Goal: Information Seeking & Learning: Learn about a topic

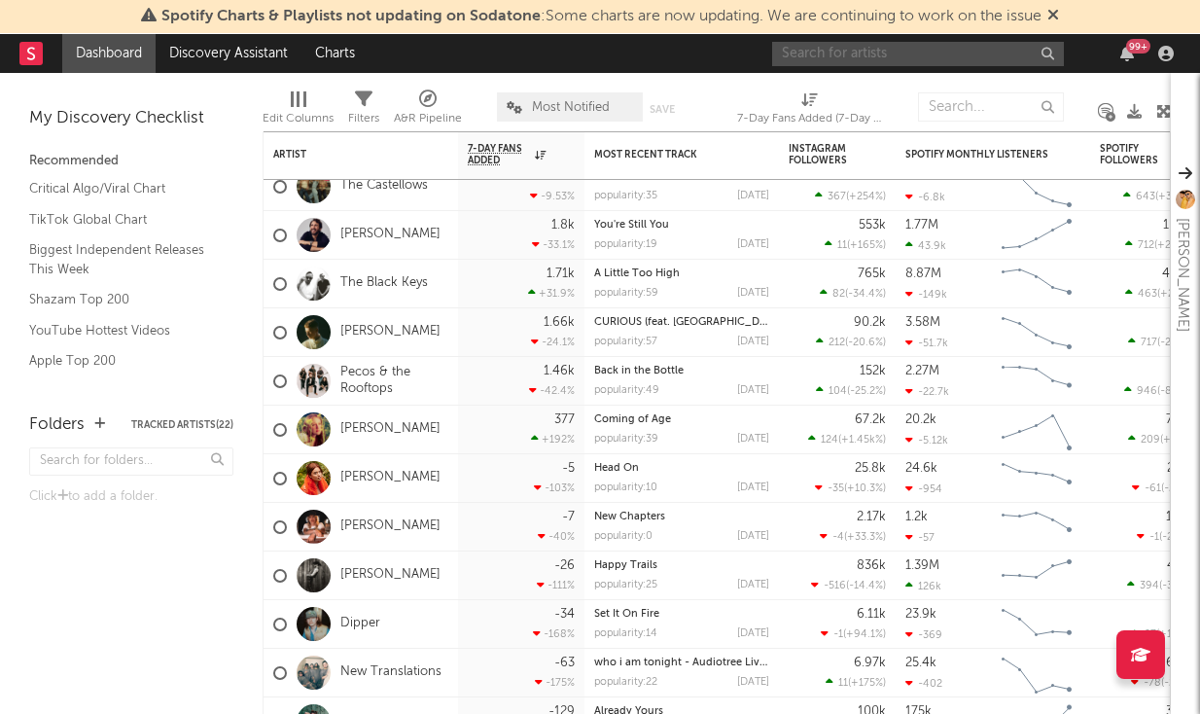
click at [905, 63] on input "text" at bounding box center [918, 54] width 292 height 24
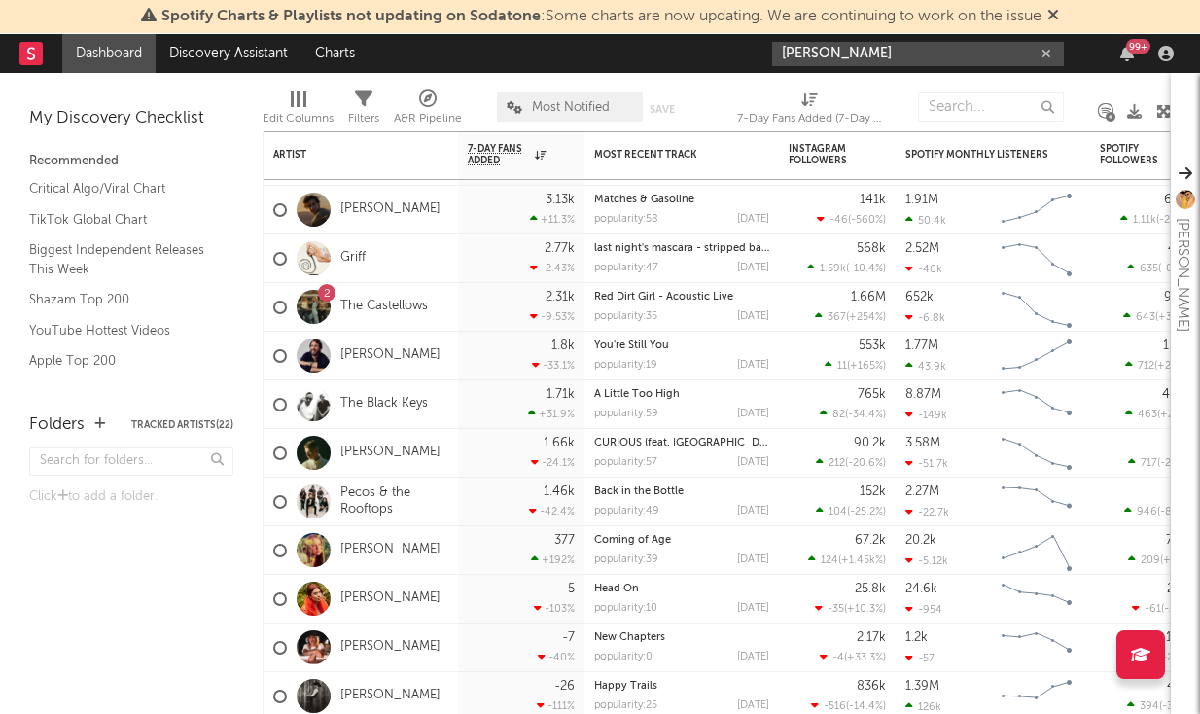
click at [886, 58] on input "[PERSON_NAME]" at bounding box center [918, 54] width 292 height 24
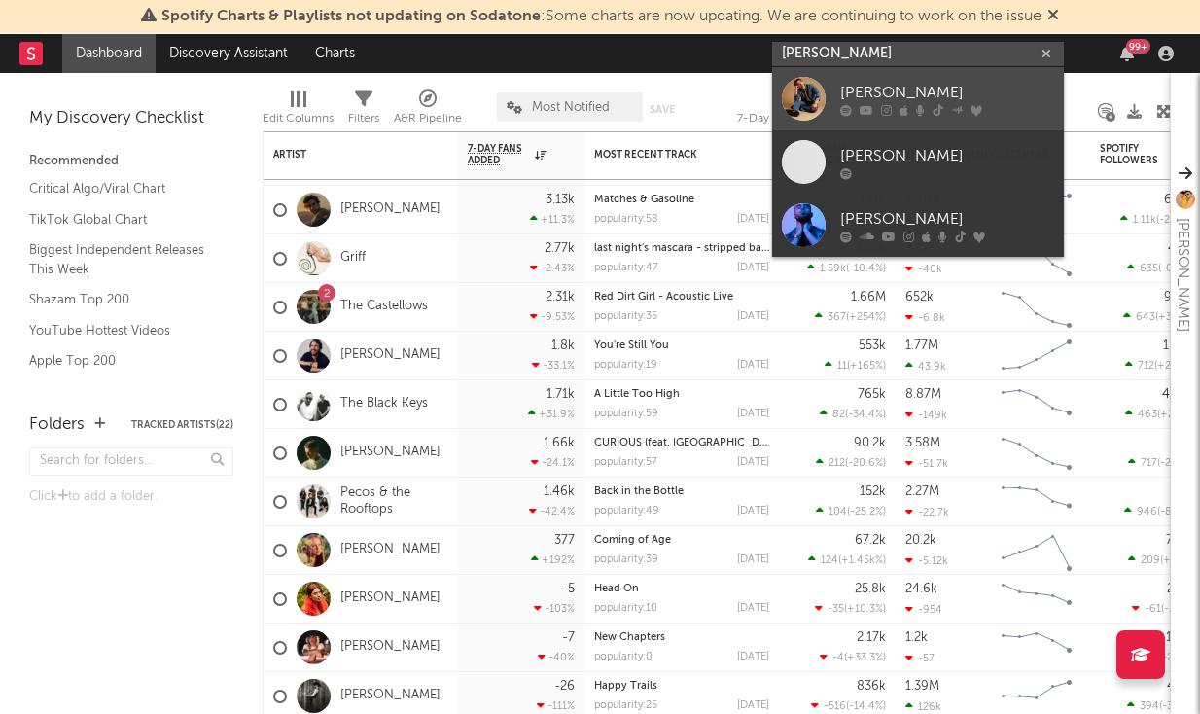
type input "[PERSON_NAME]"
click at [881, 88] on div "[PERSON_NAME]" at bounding box center [947, 92] width 214 height 23
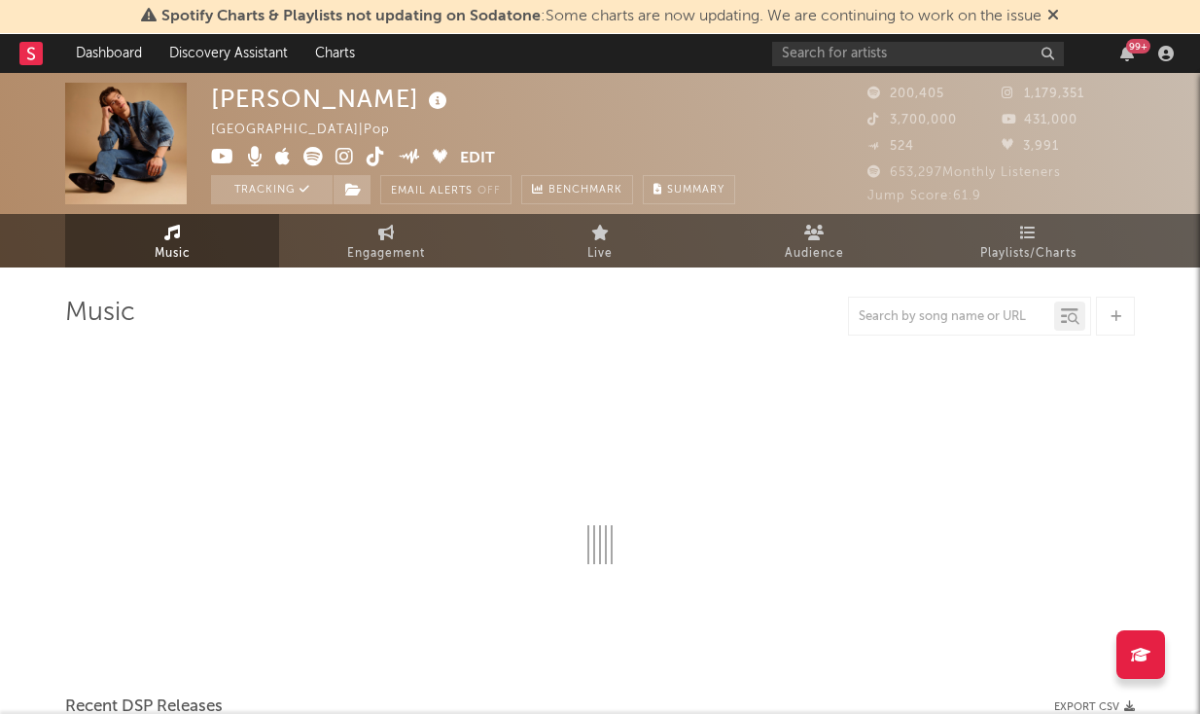
select select "6m"
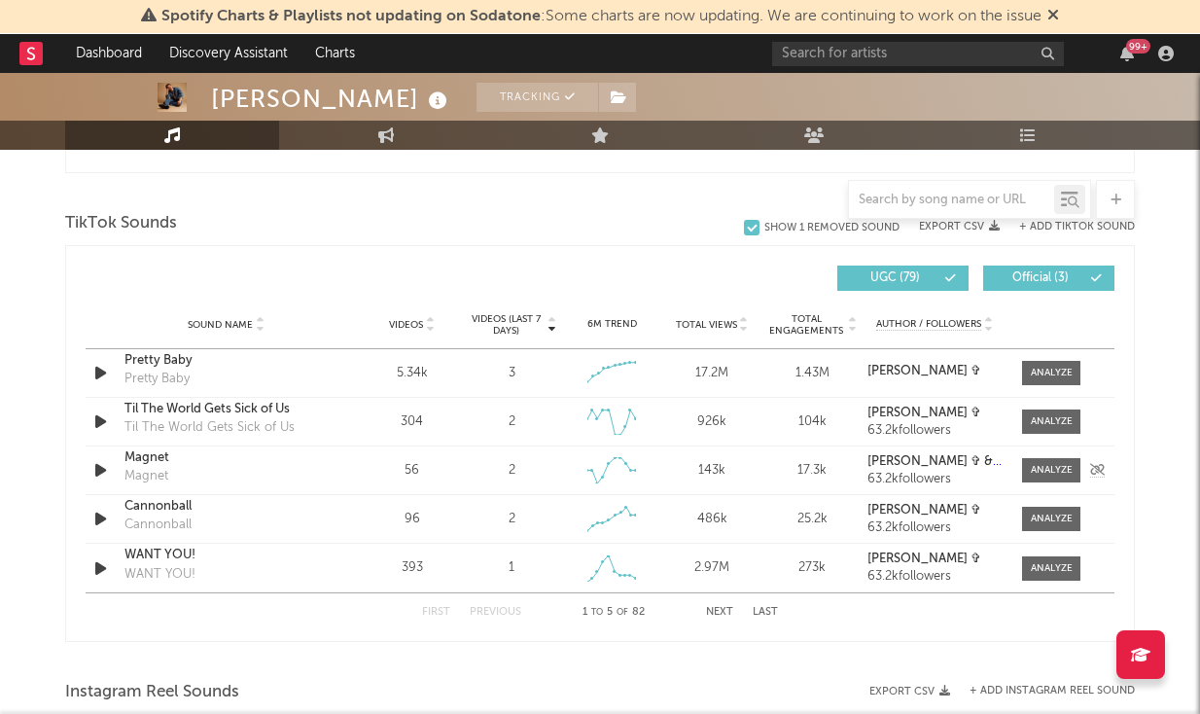
scroll to position [1277, 0]
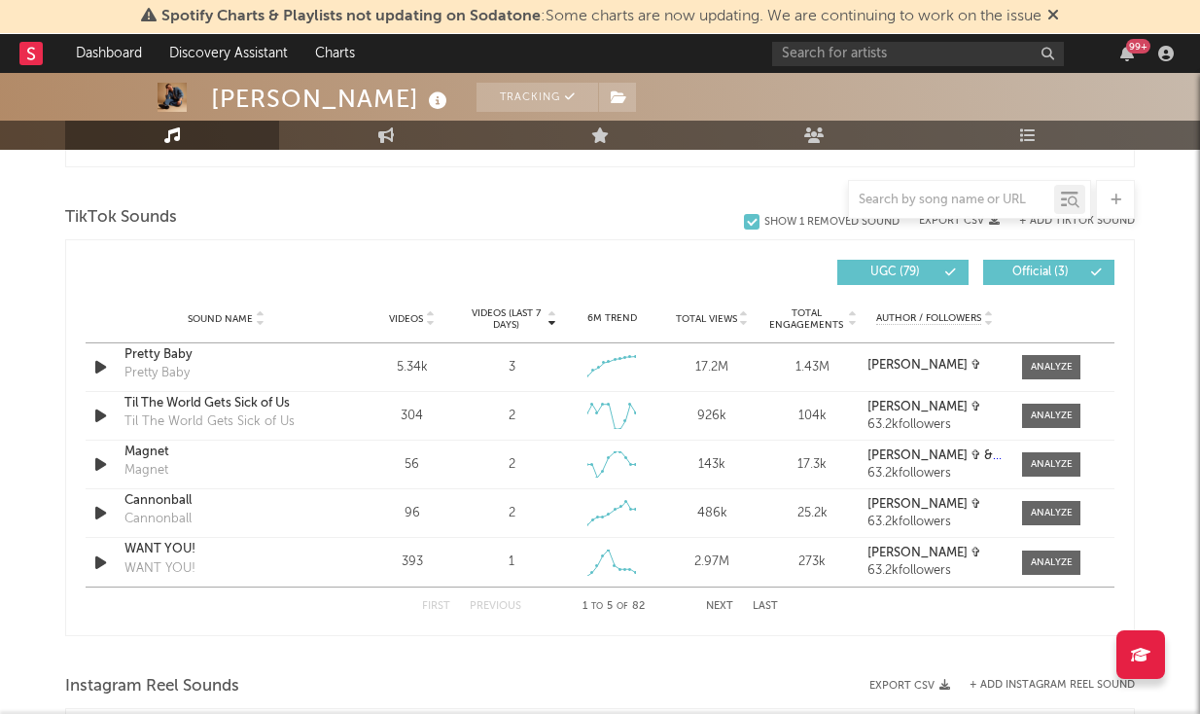
click at [710, 606] on button "Next" at bounding box center [719, 606] width 27 height 11
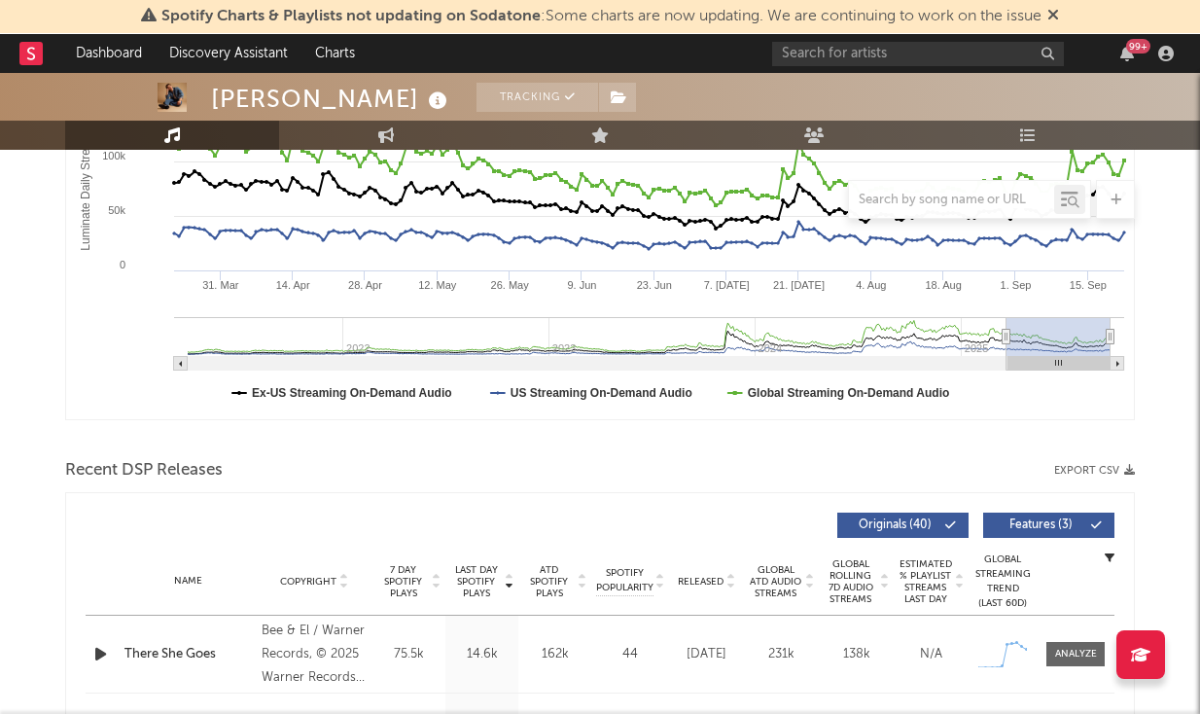
scroll to position [0, 0]
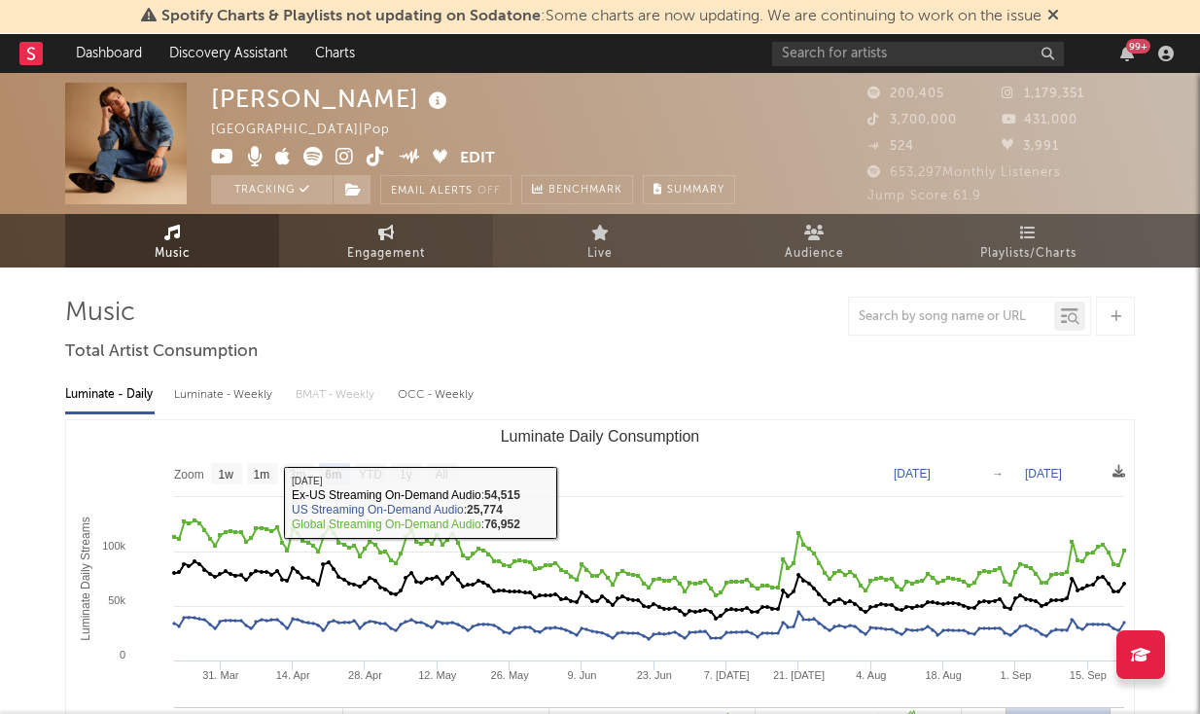
click at [361, 249] on span "Engagement" at bounding box center [386, 253] width 78 height 23
select select "1w"
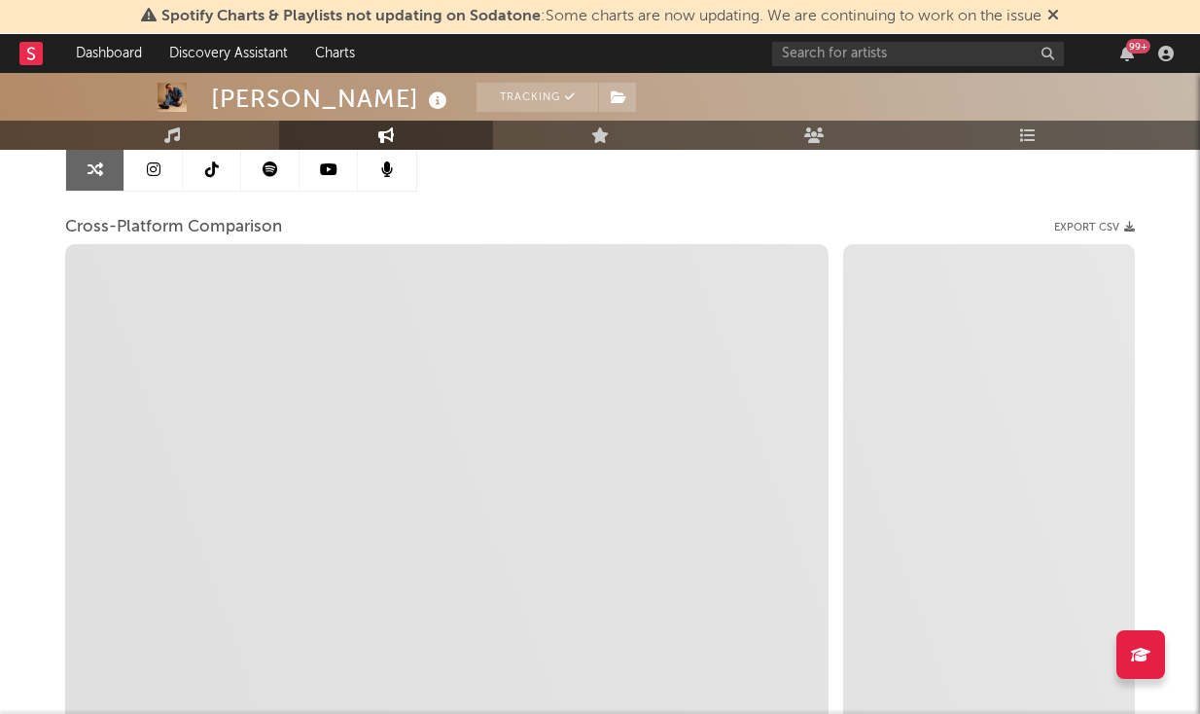
scroll to position [201, 0]
select select "1m"
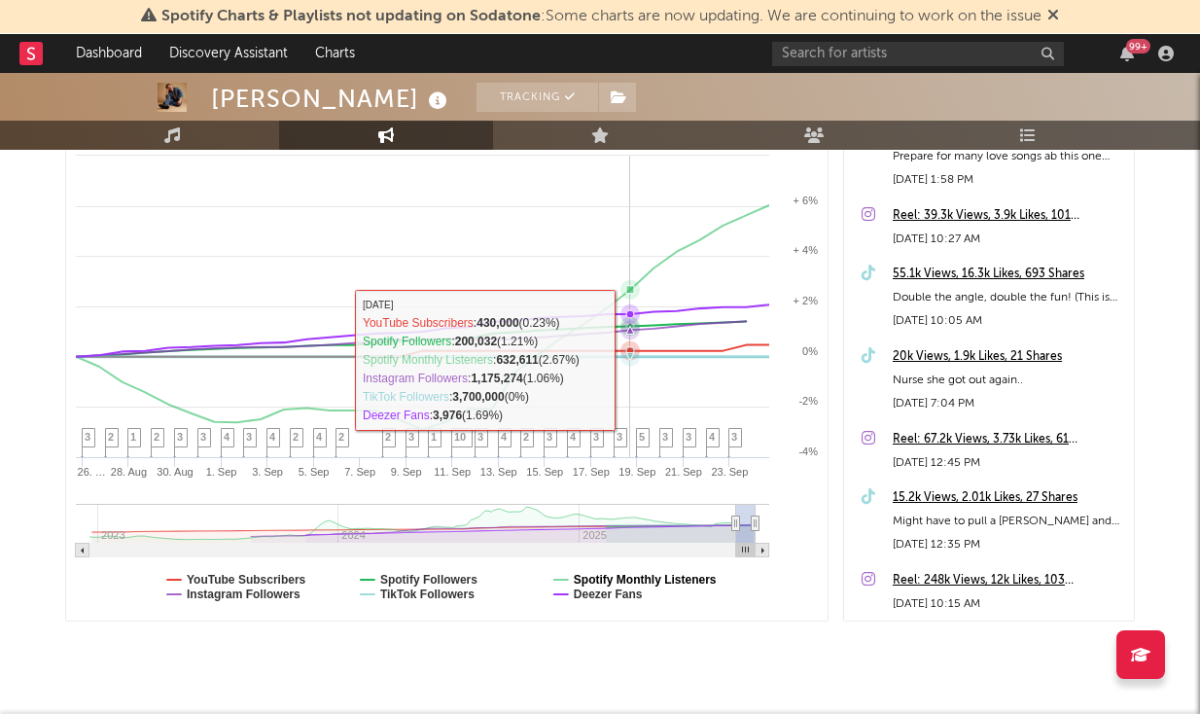
scroll to position [380, 0]
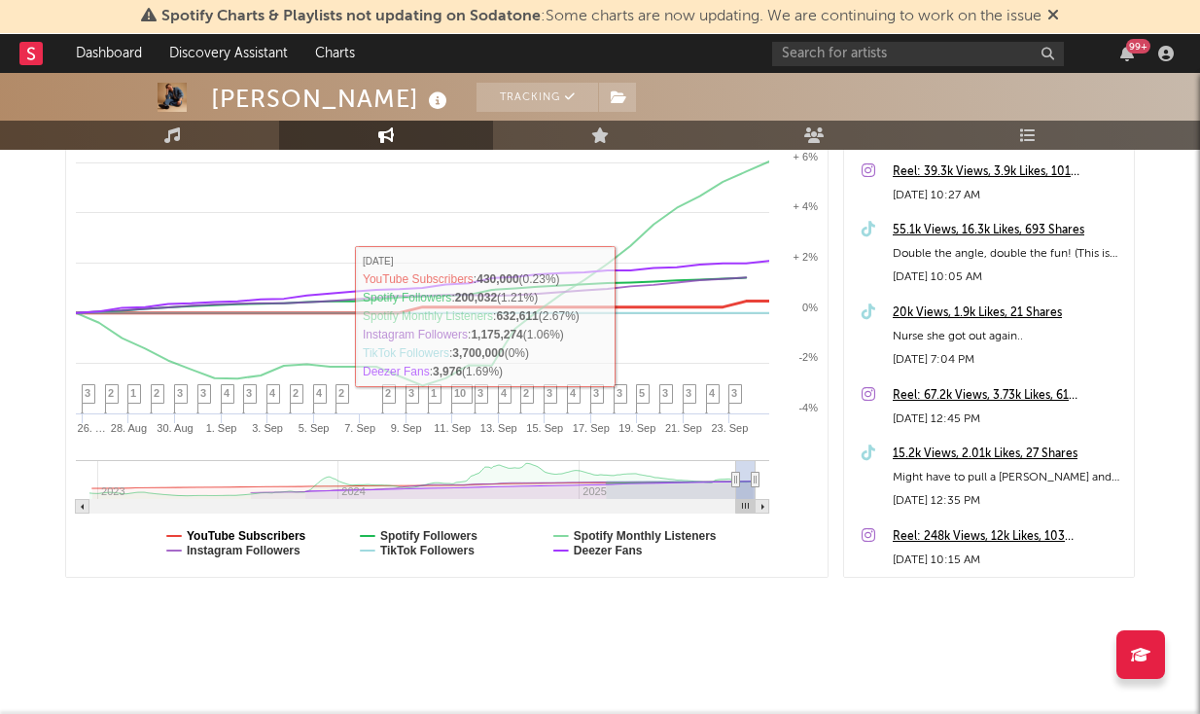
click at [270, 535] on text "YouTube Subscribers" at bounding box center [247, 536] width 120 height 14
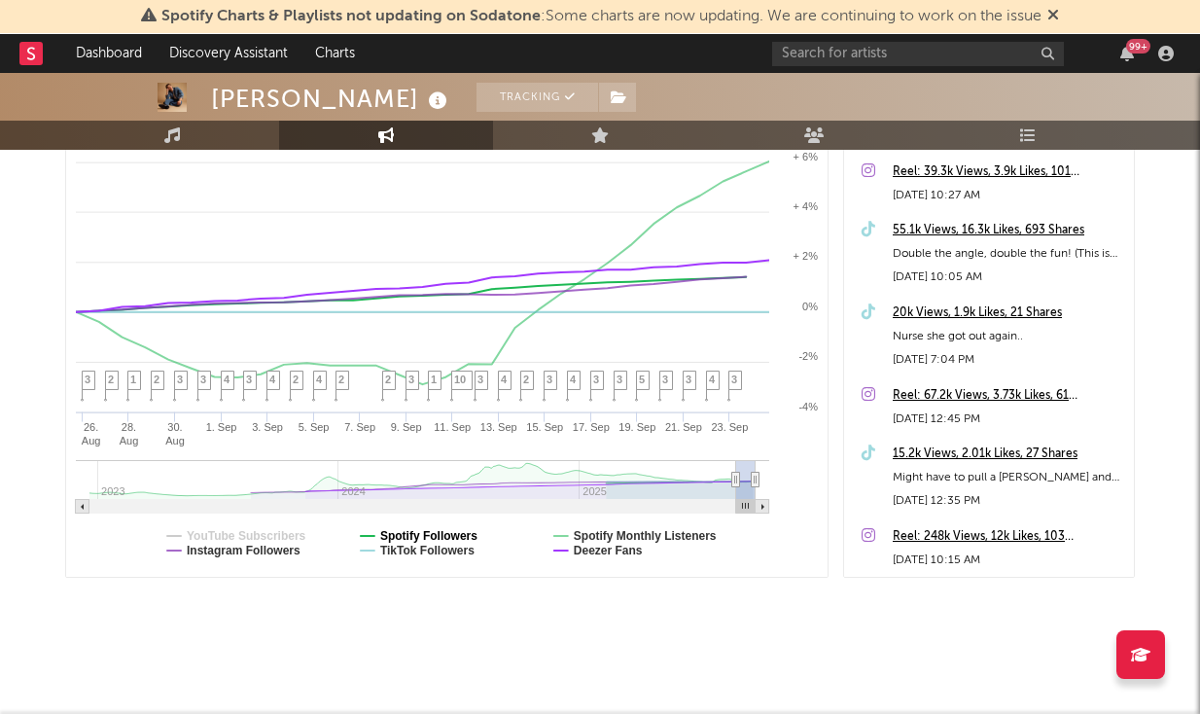
select select "1m"
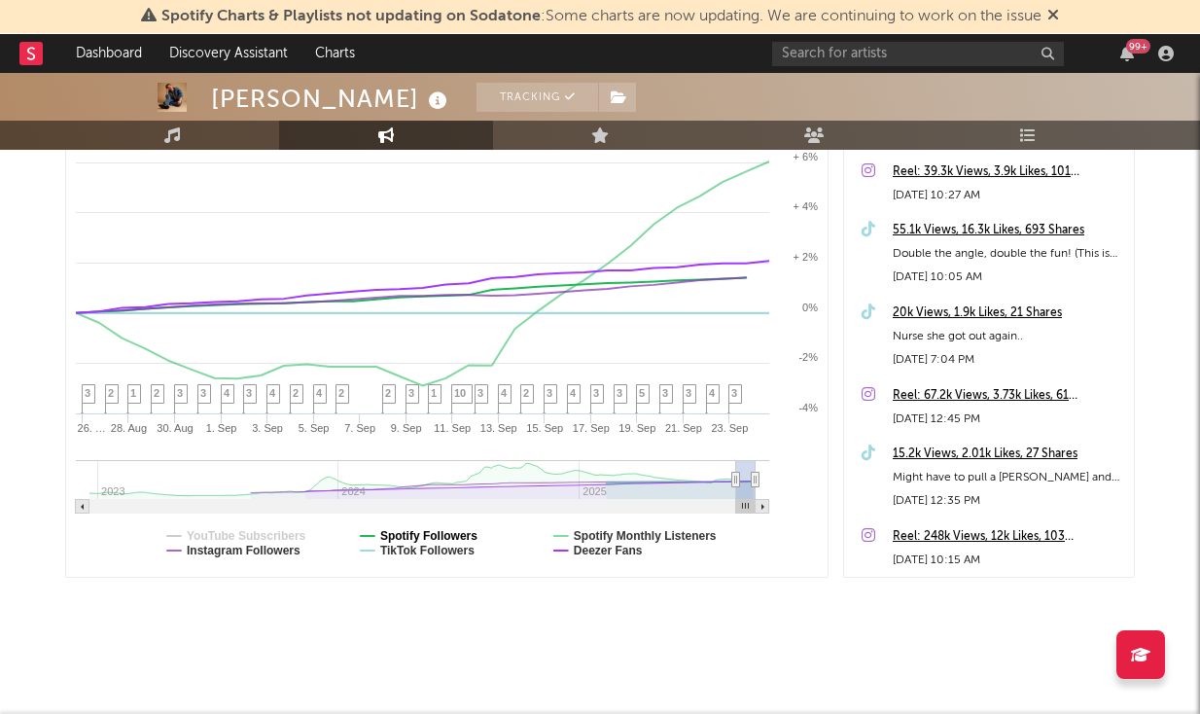
click at [450, 530] on text "Spotify Followers" at bounding box center [428, 536] width 97 height 14
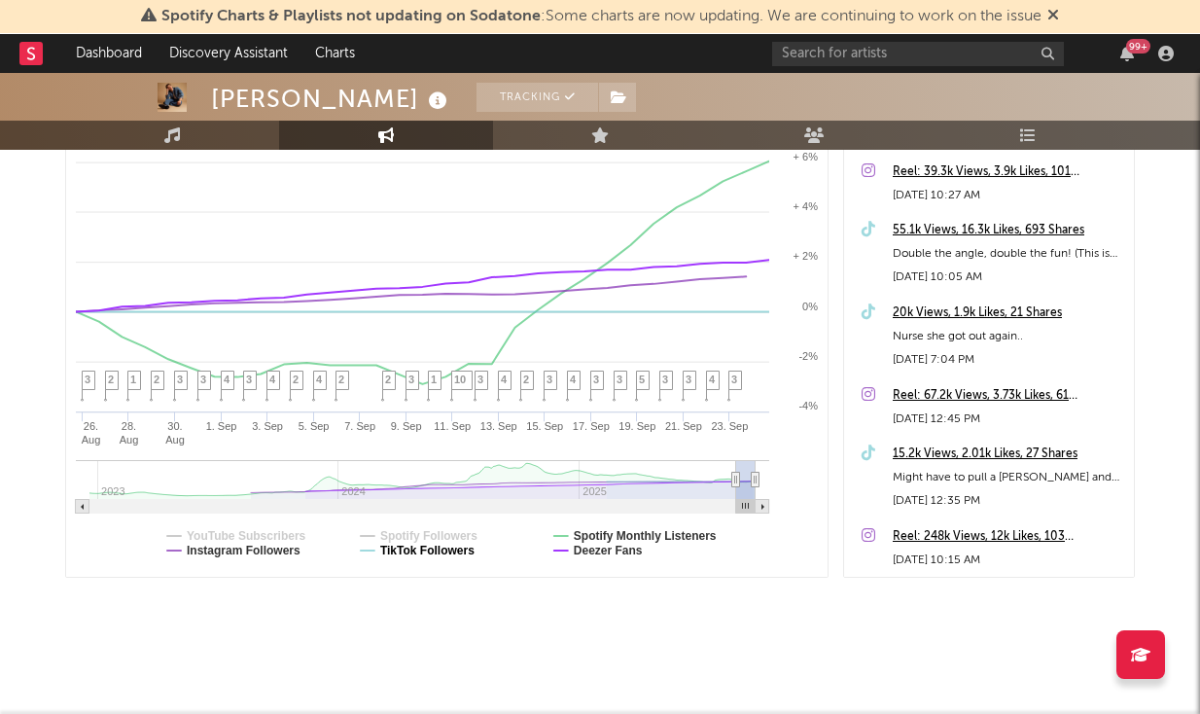
click at [450, 545] on text "TikTok Followers" at bounding box center [427, 551] width 94 height 14
select select "1m"
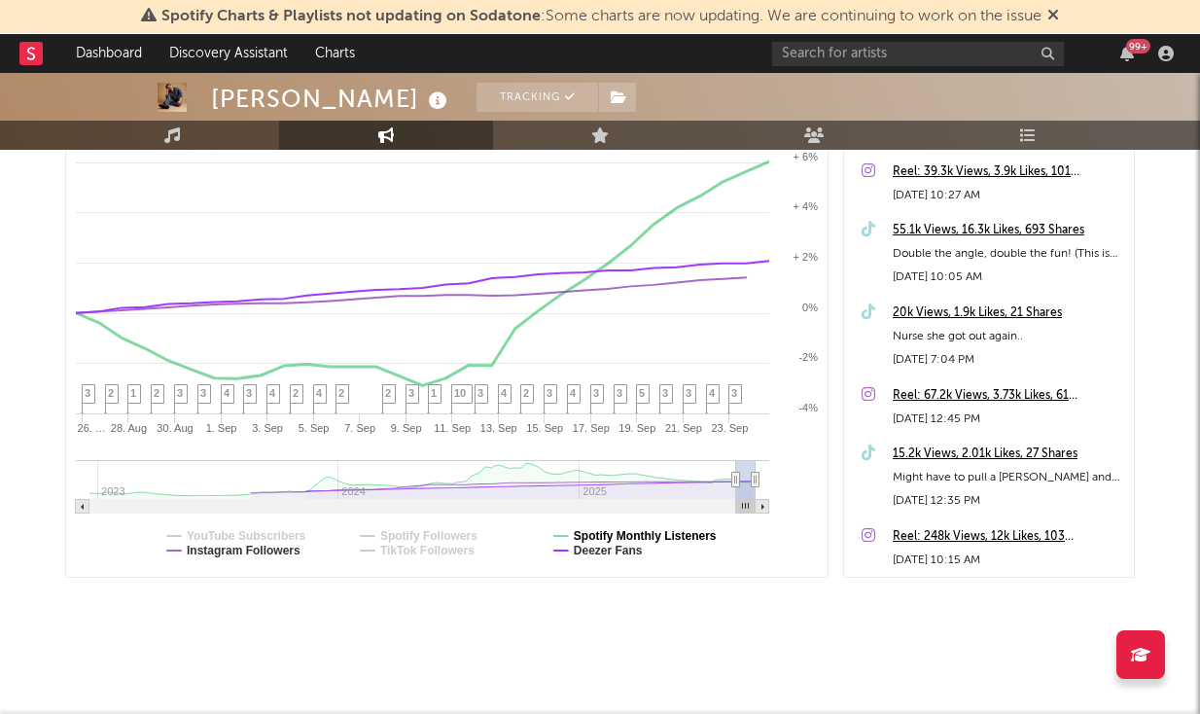
click at [620, 532] on text "Spotify Monthly Listeners" at bounding box center [645, 536] width 143 height 14
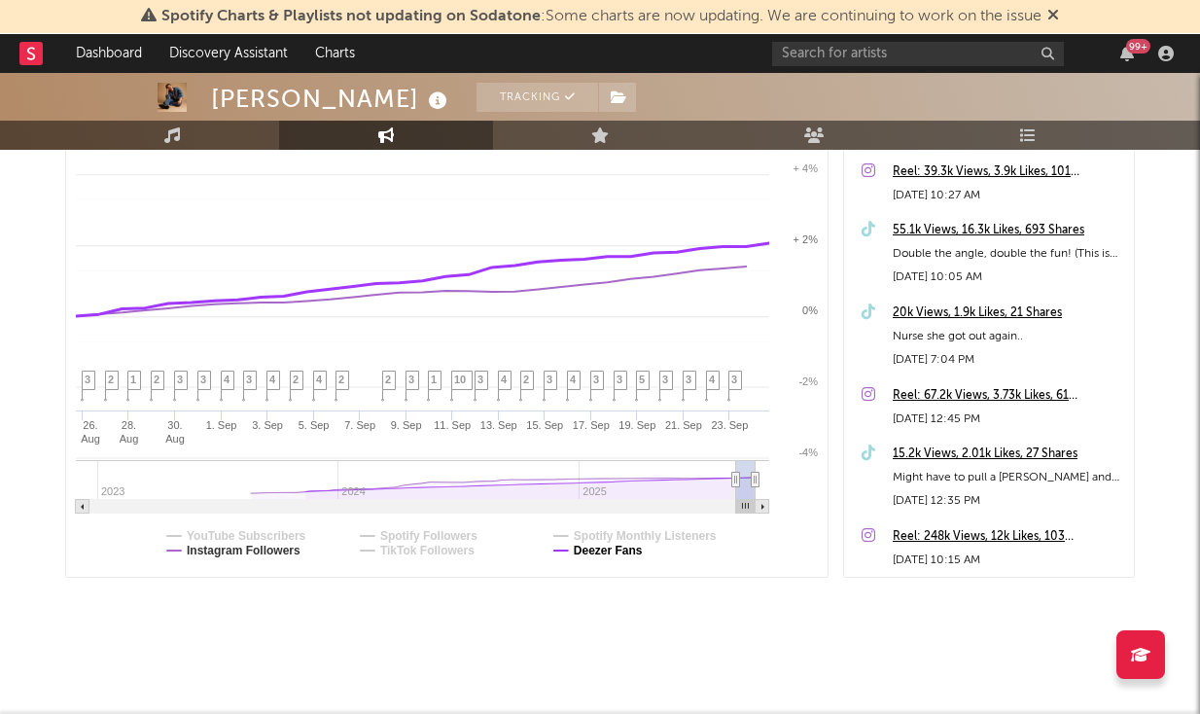
click at [620, 545] on text "Deezer Fans" at bounding box center [608, 551] width 69 height 14
select select "1m"
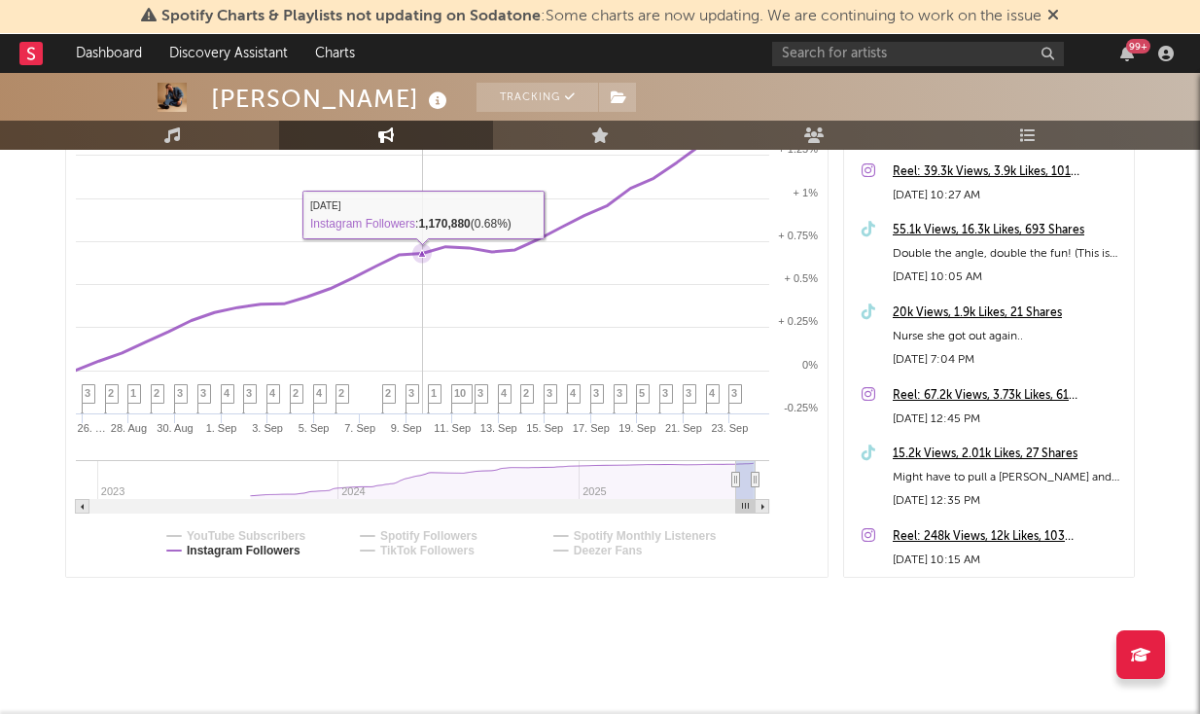
scroll to position [0, 0]
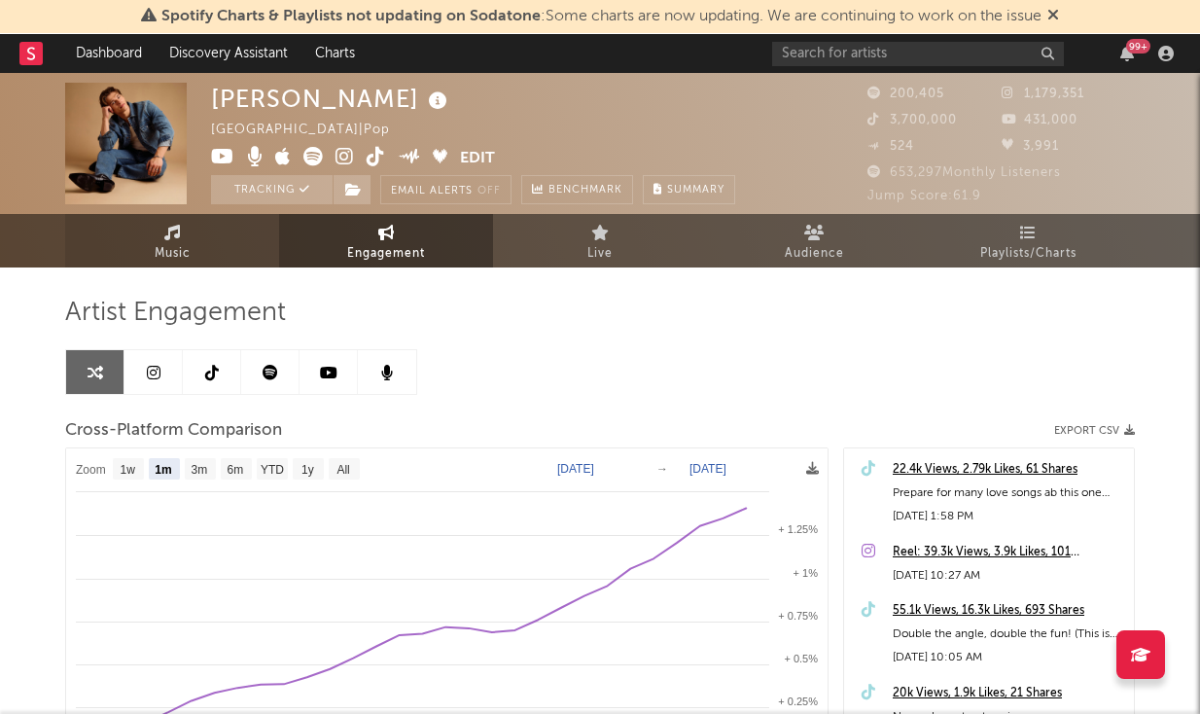
click at [212, 266] on link "Music" at bounding box center [172, 240] width 214 height 53
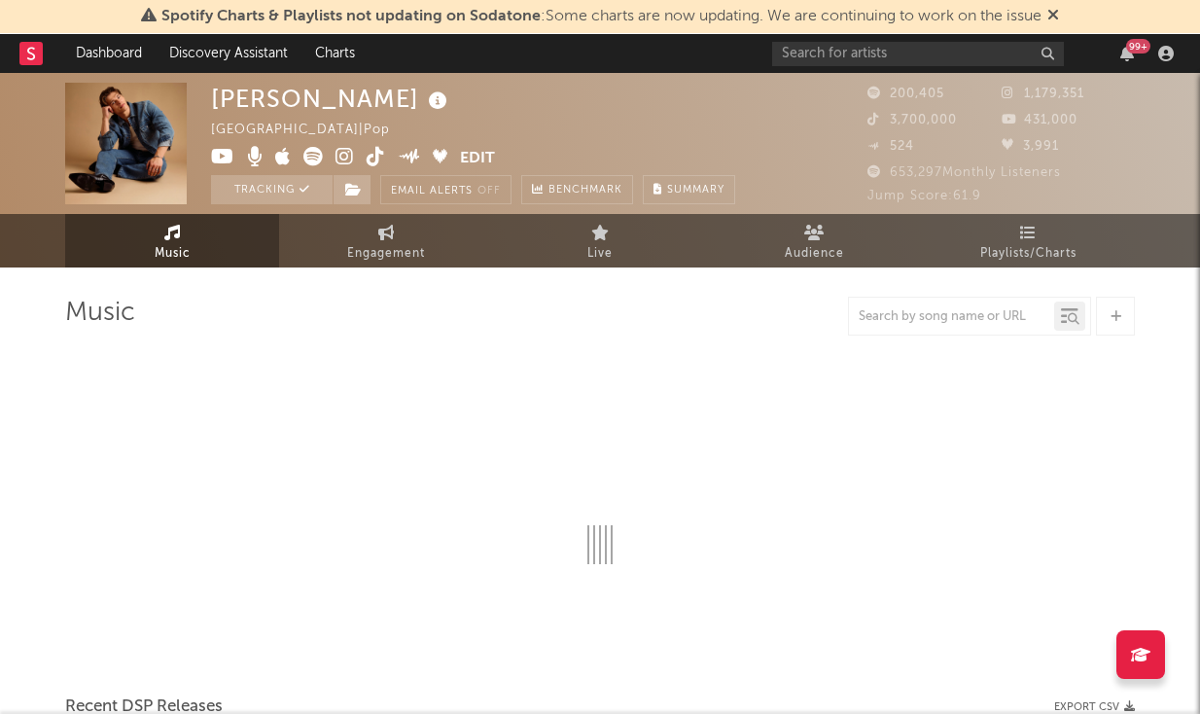
select select "6m"
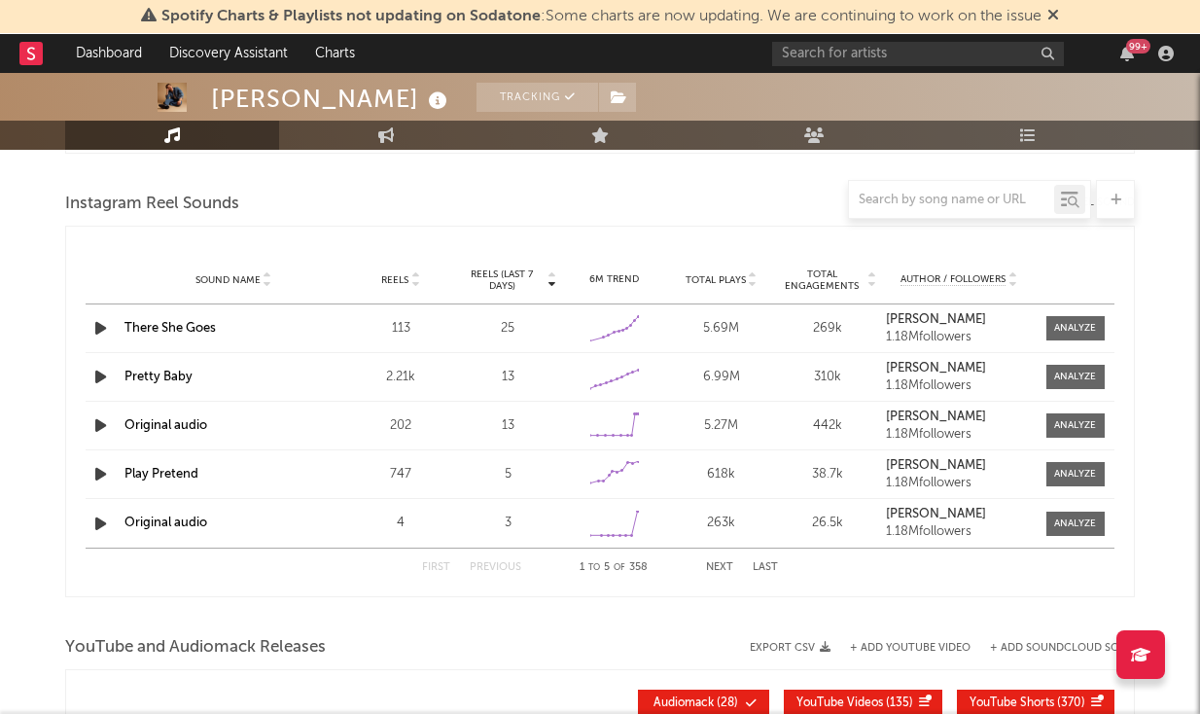
scroll to position [1751, 0]
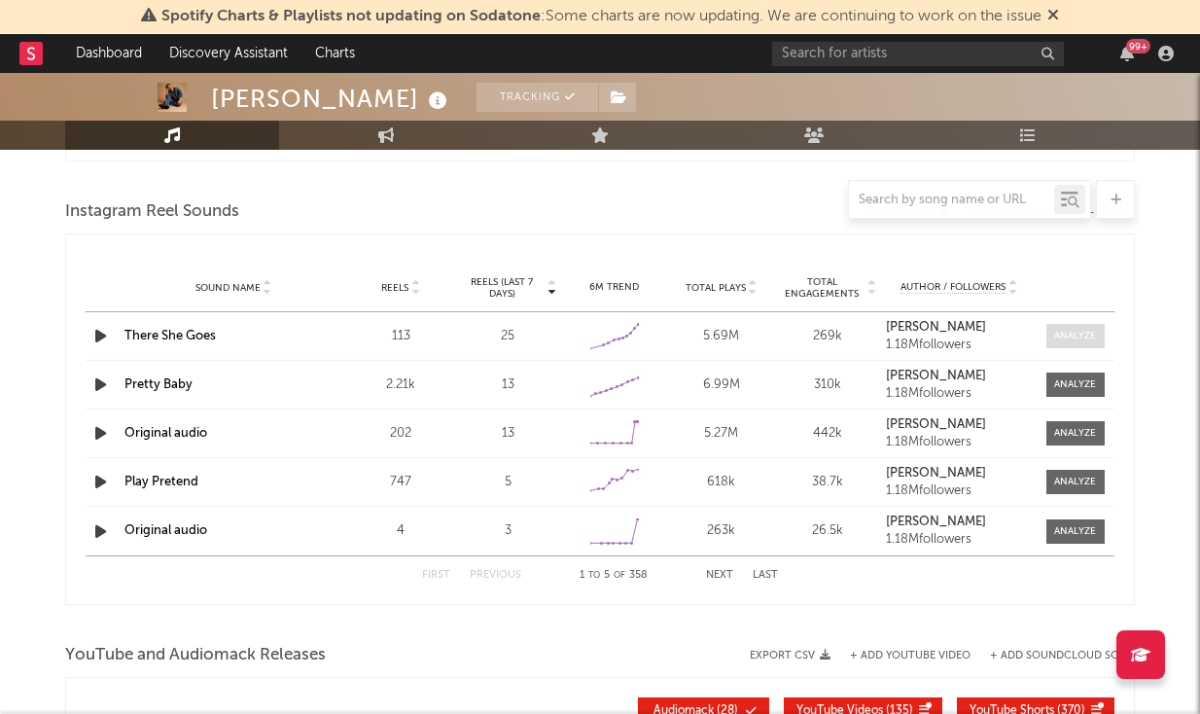
click at [1052, 333] on span at bounding box center [1075, 336] width 58 height 24
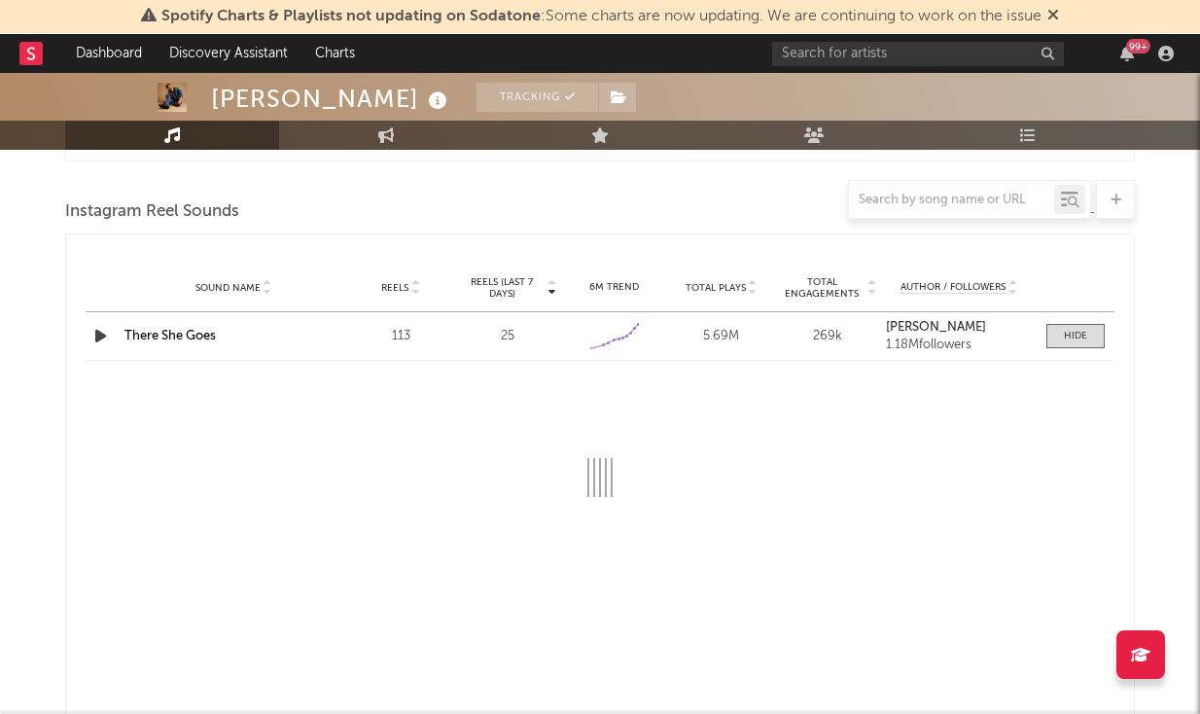
select select "1w"
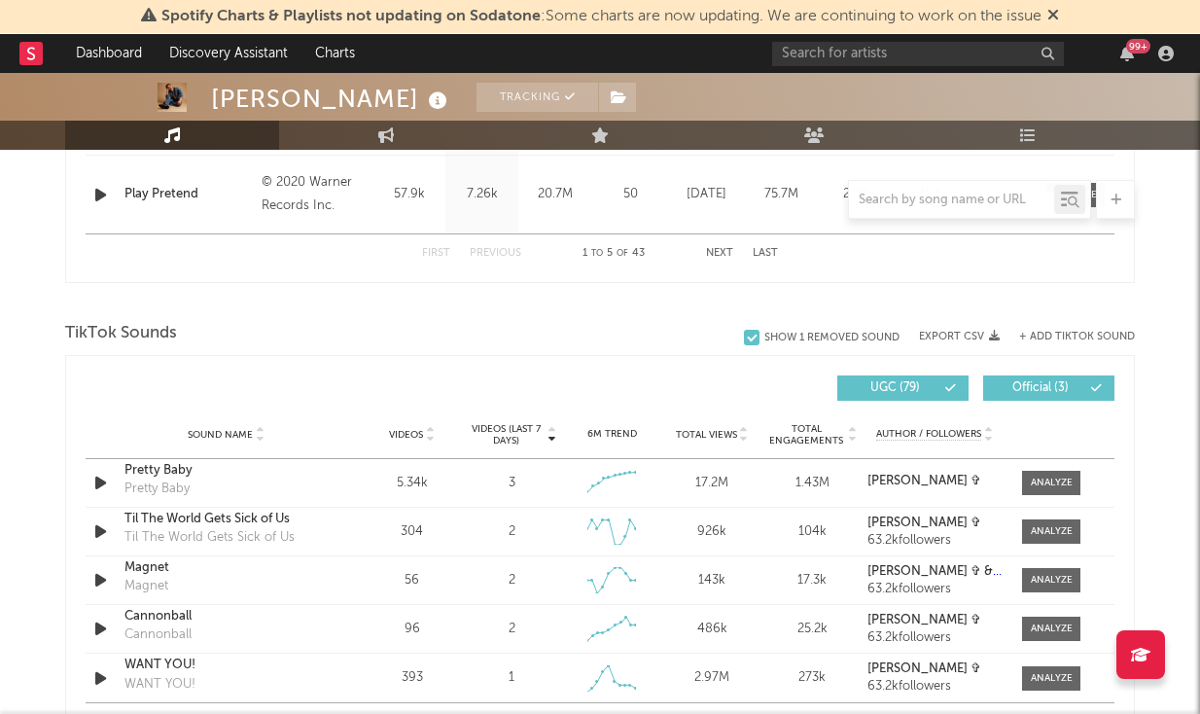
scroll to position [1089, 0]
